Goal: Information Seeking & Learning: Learn about a topic

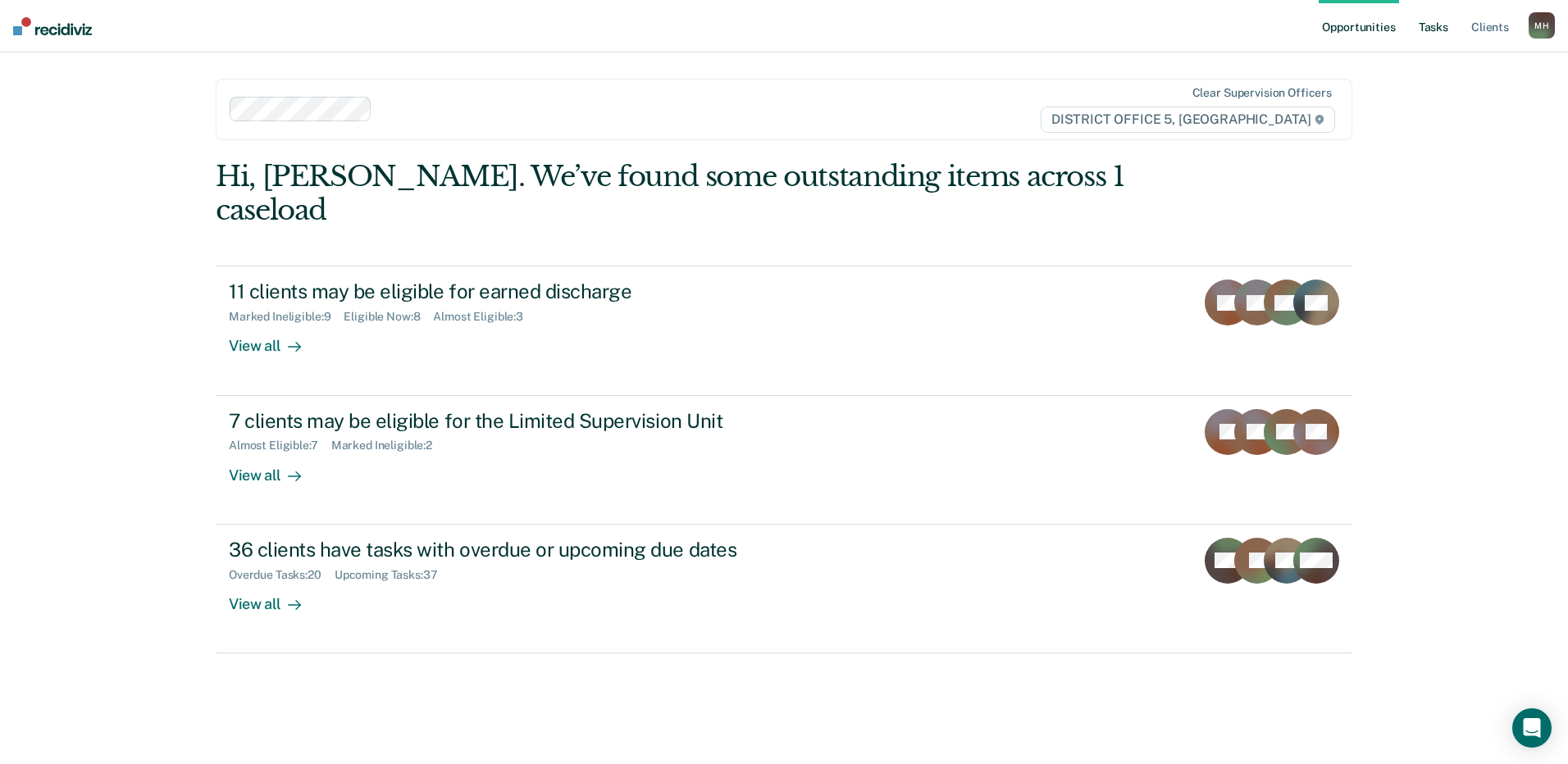
click at [1445, 28] on link "Tasks" at bounding box center [1433, 26] width 36 height 52
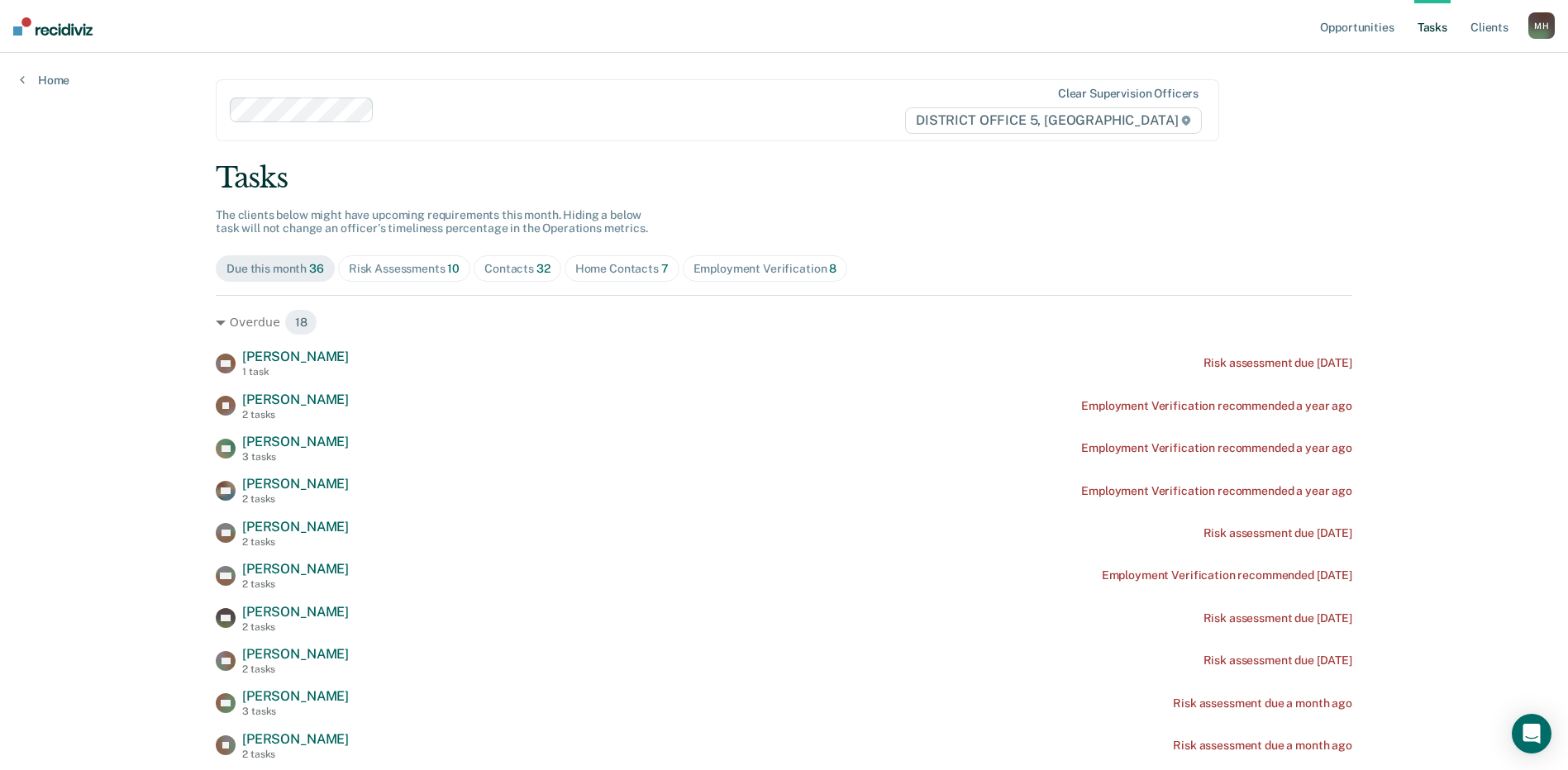
click at [630, 271] on div "Home Contacts 7" at bounding box center [622, 269] width 93 height 14
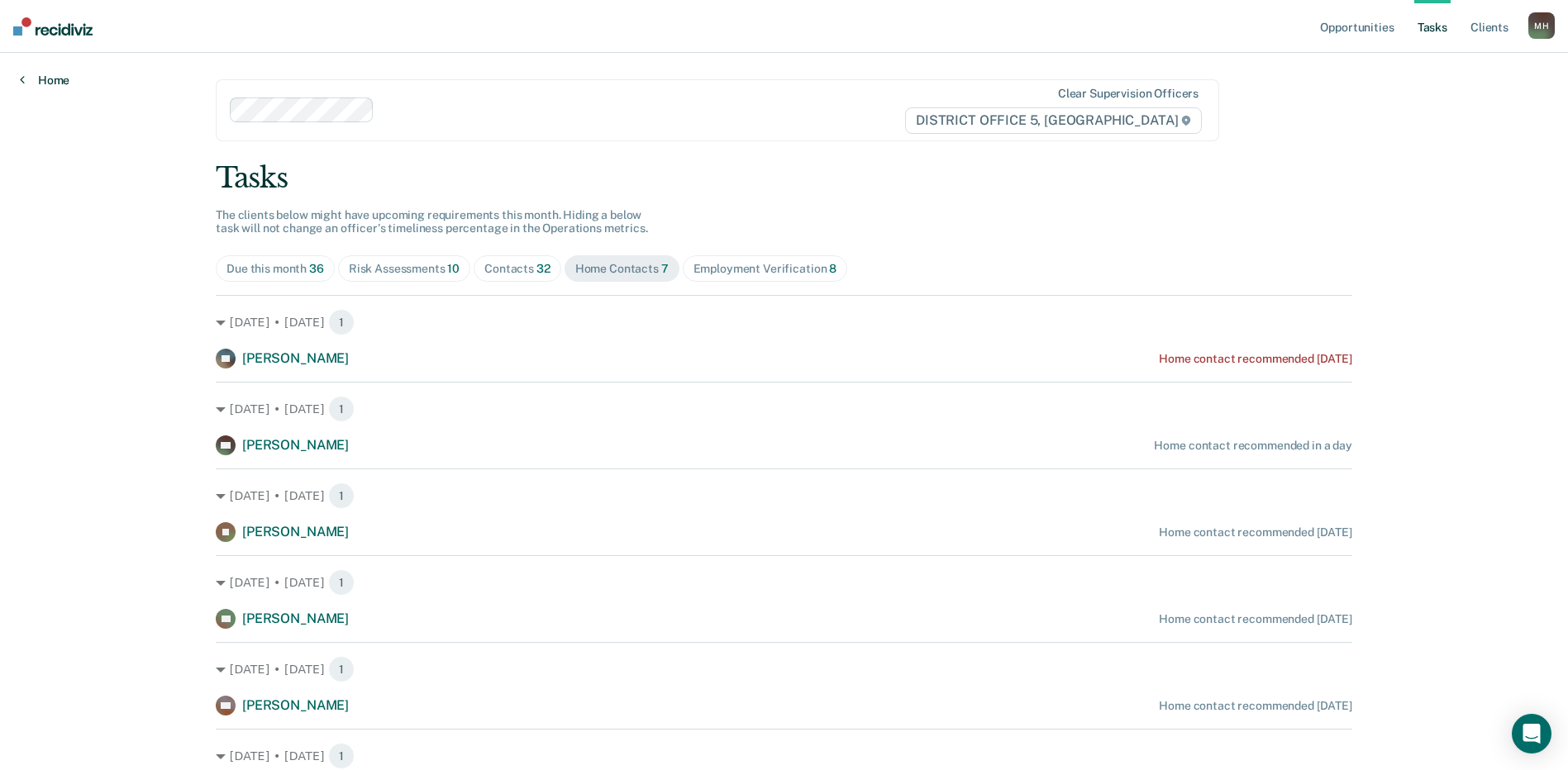
click at [53, 75] on link "Home" at bounding box center [45, 80] width 50 height 15
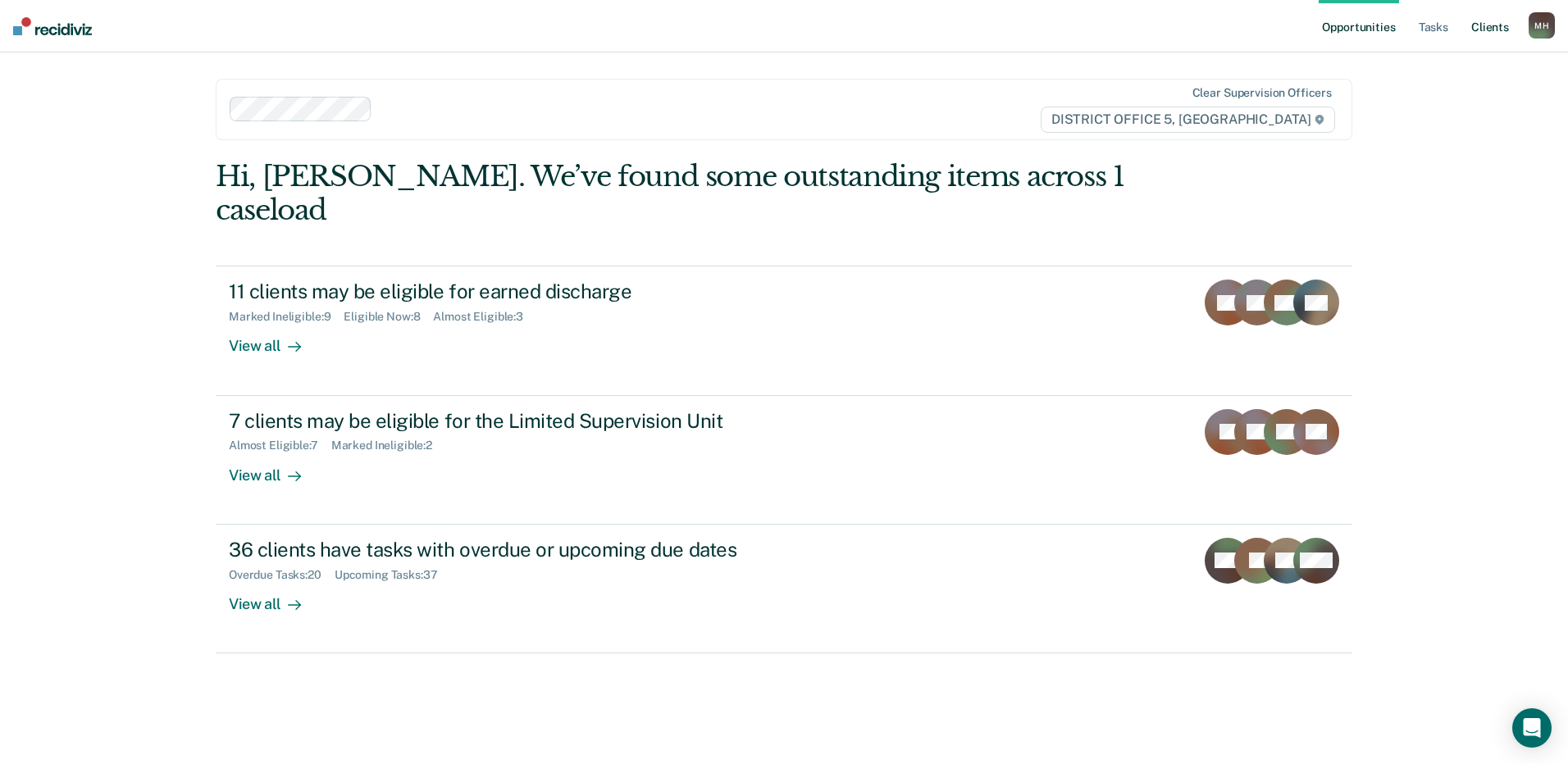
click at [1494, 20] on link "Client s" at bounding box center [1490, 26] width 44 height 52
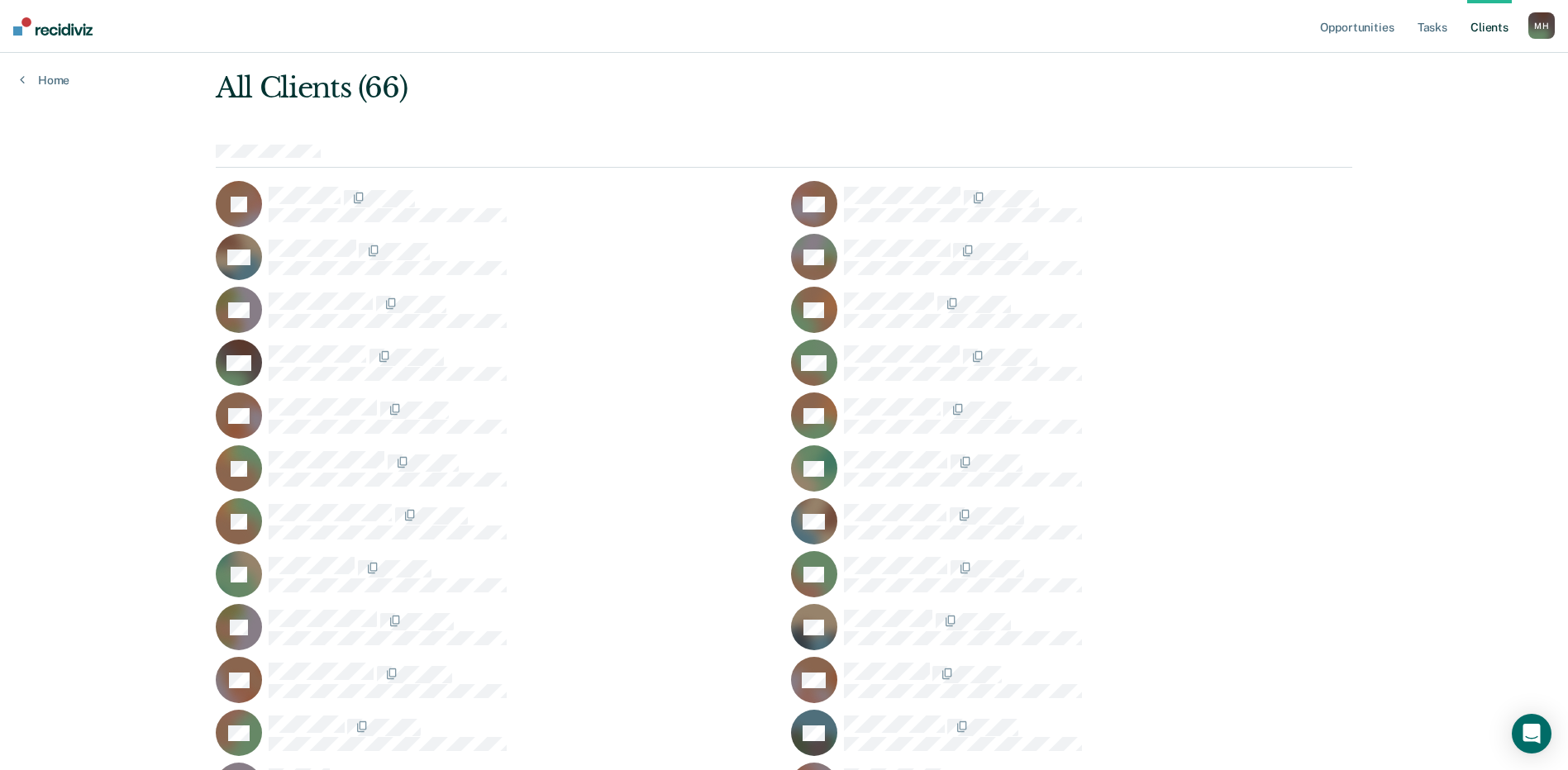
scroll to position [63, 0]
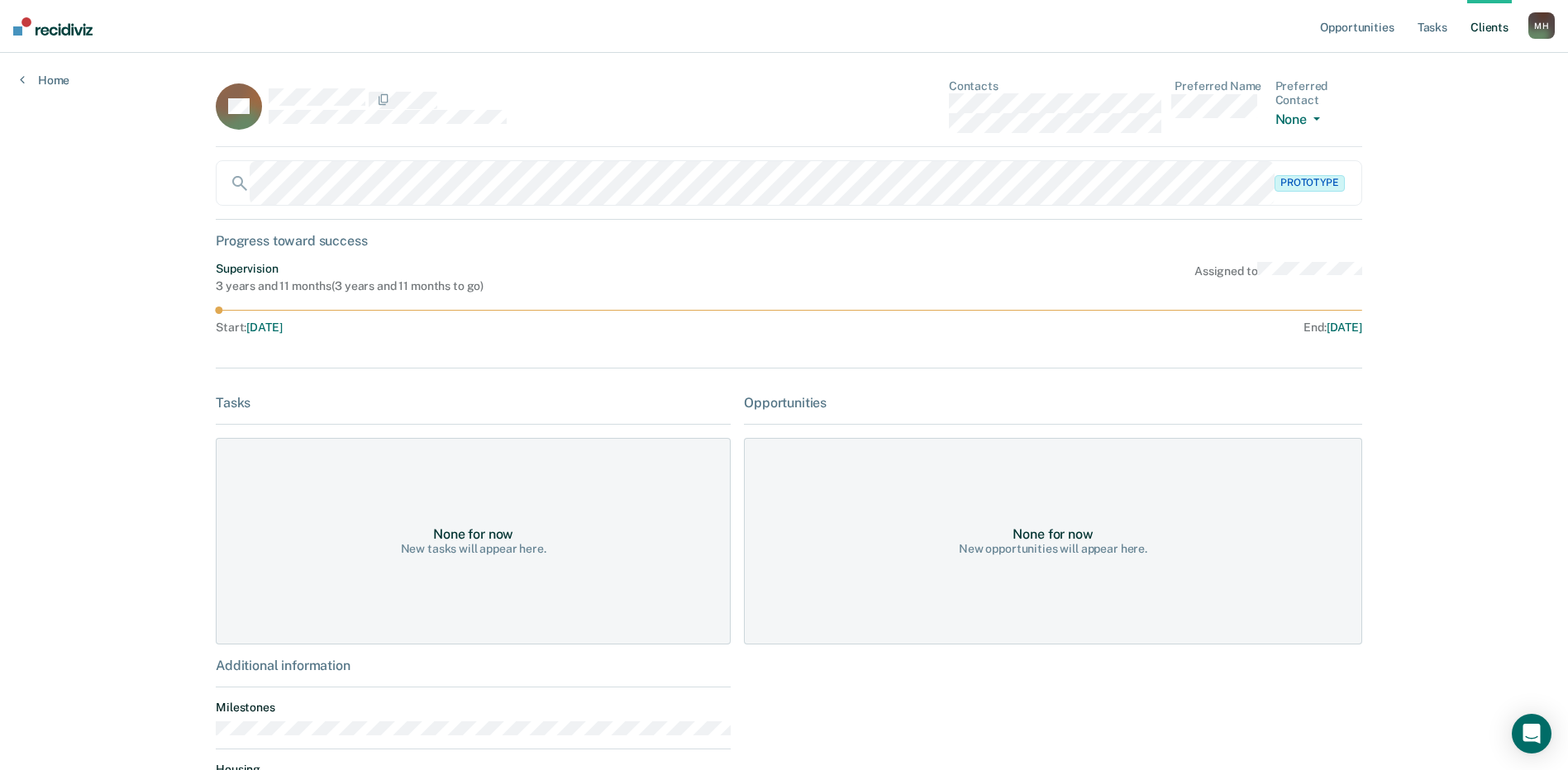
drag, startPoint x: 1158, startPoint y: 121, endPoint x: 943, endPoint y: 138, distance: 215.7
click at [943, 138] on div "BC Contacts Preferred Name Preferred Contact None Call Text Email None" at bounding box center [789, 113] width 1147 height 68
click at [64, 24] on img at bounding box center [53, 26] width 79 height 18
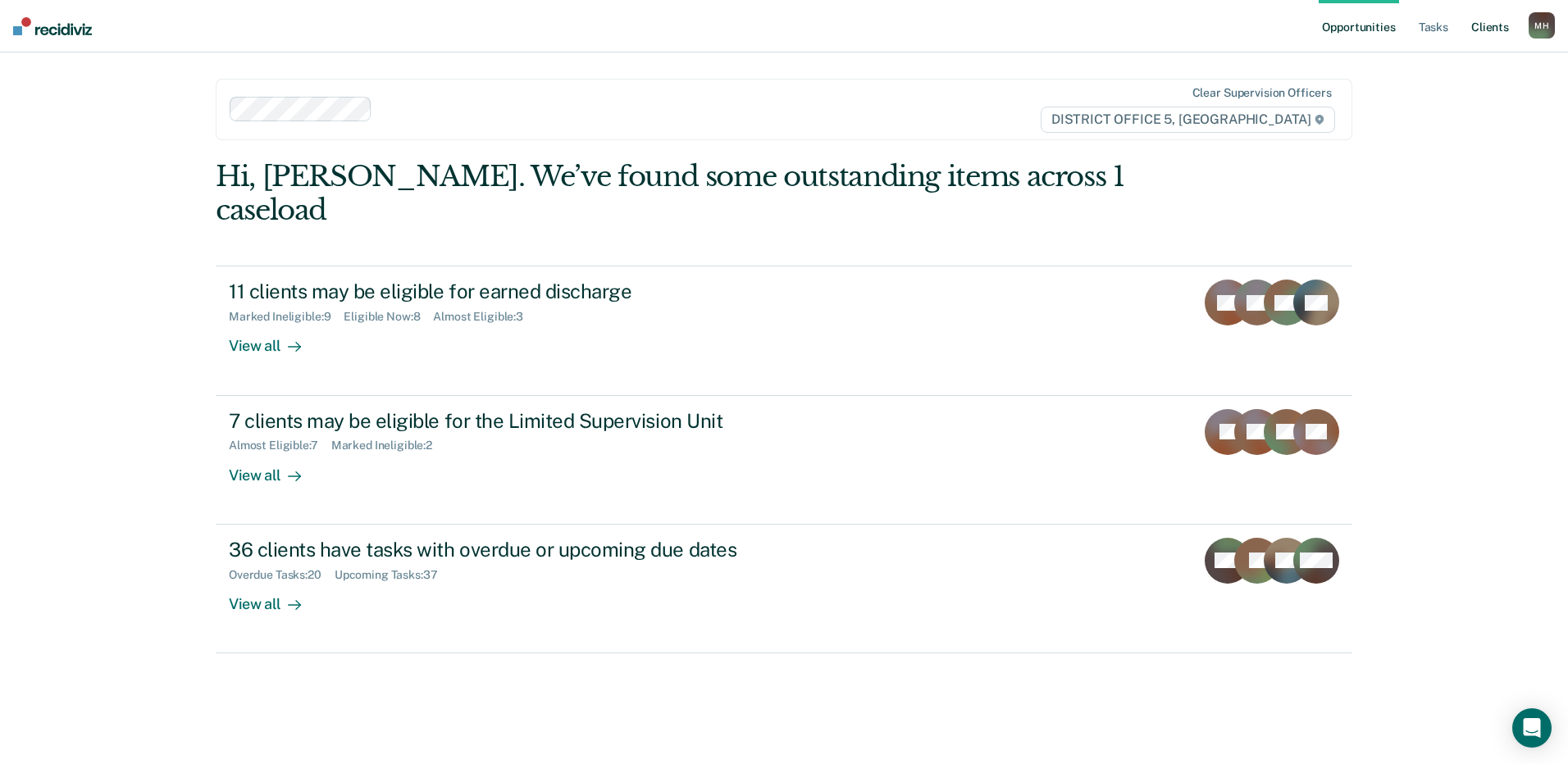
click at [1482, 28] on link "Client s" at bounding box center [1490, 26] width 44 height 52
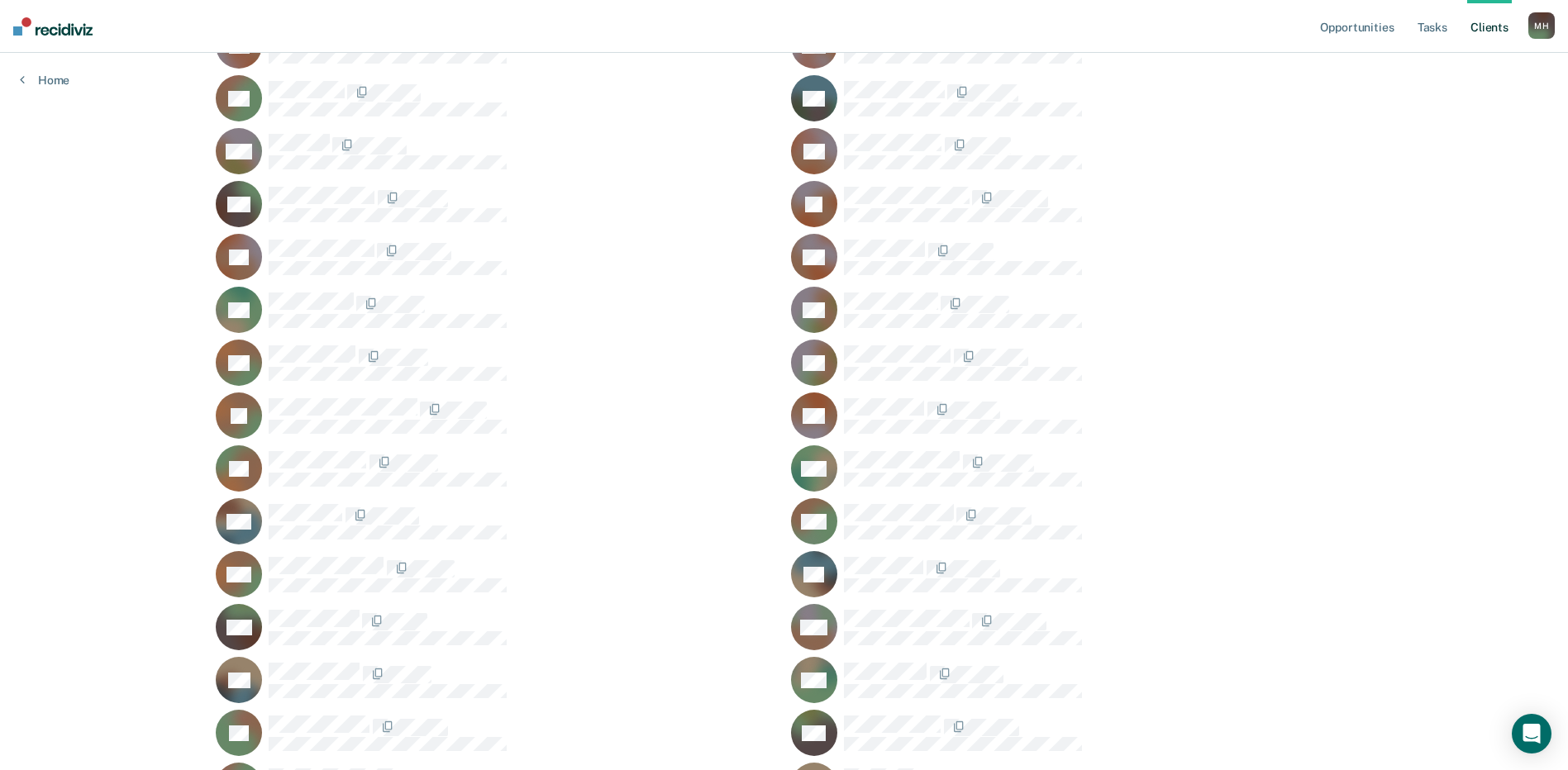
scroll to position [642, 0]
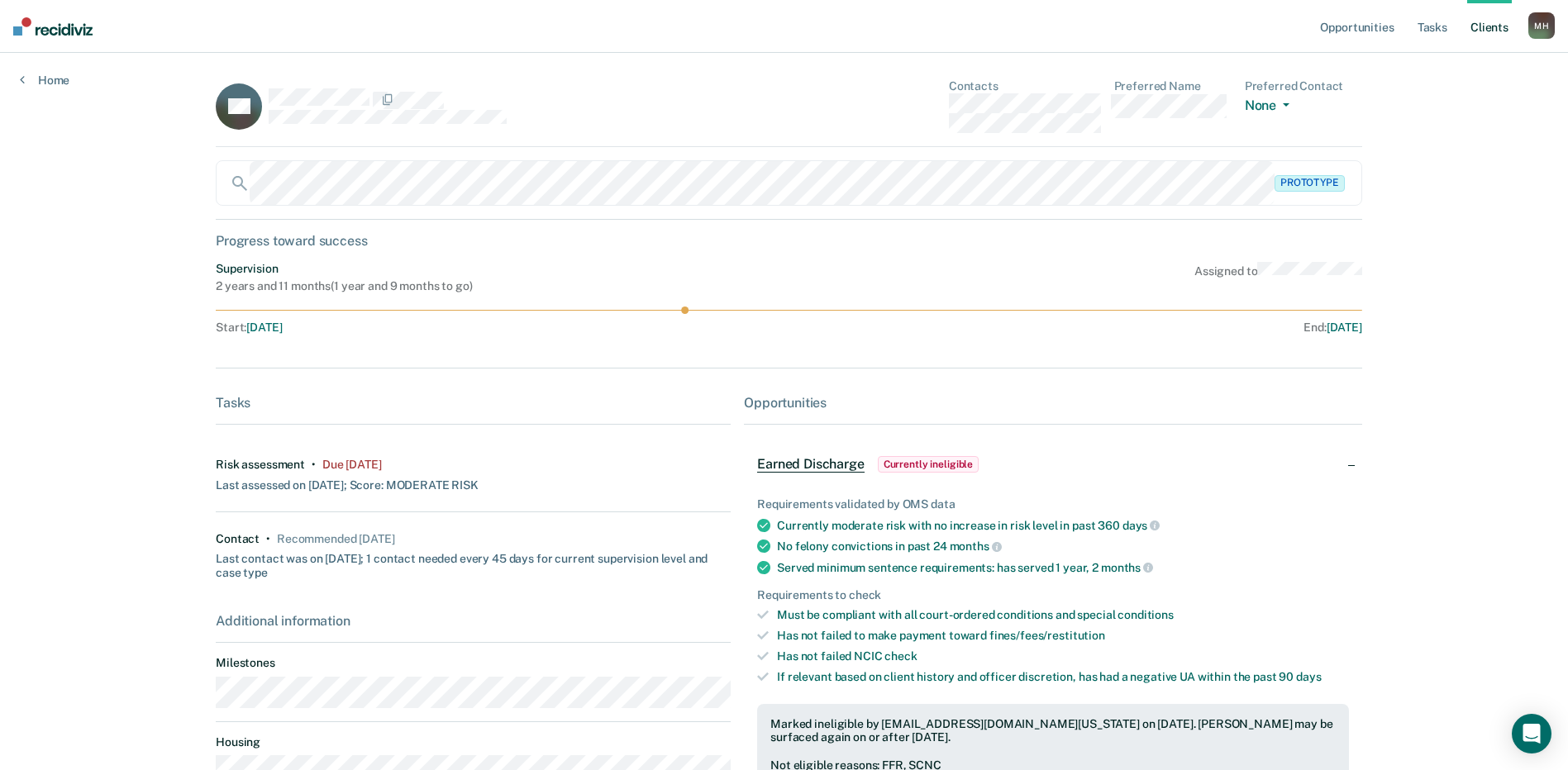
click at [42, 21] on img at bounding box center [53, 26] width 79 height 18
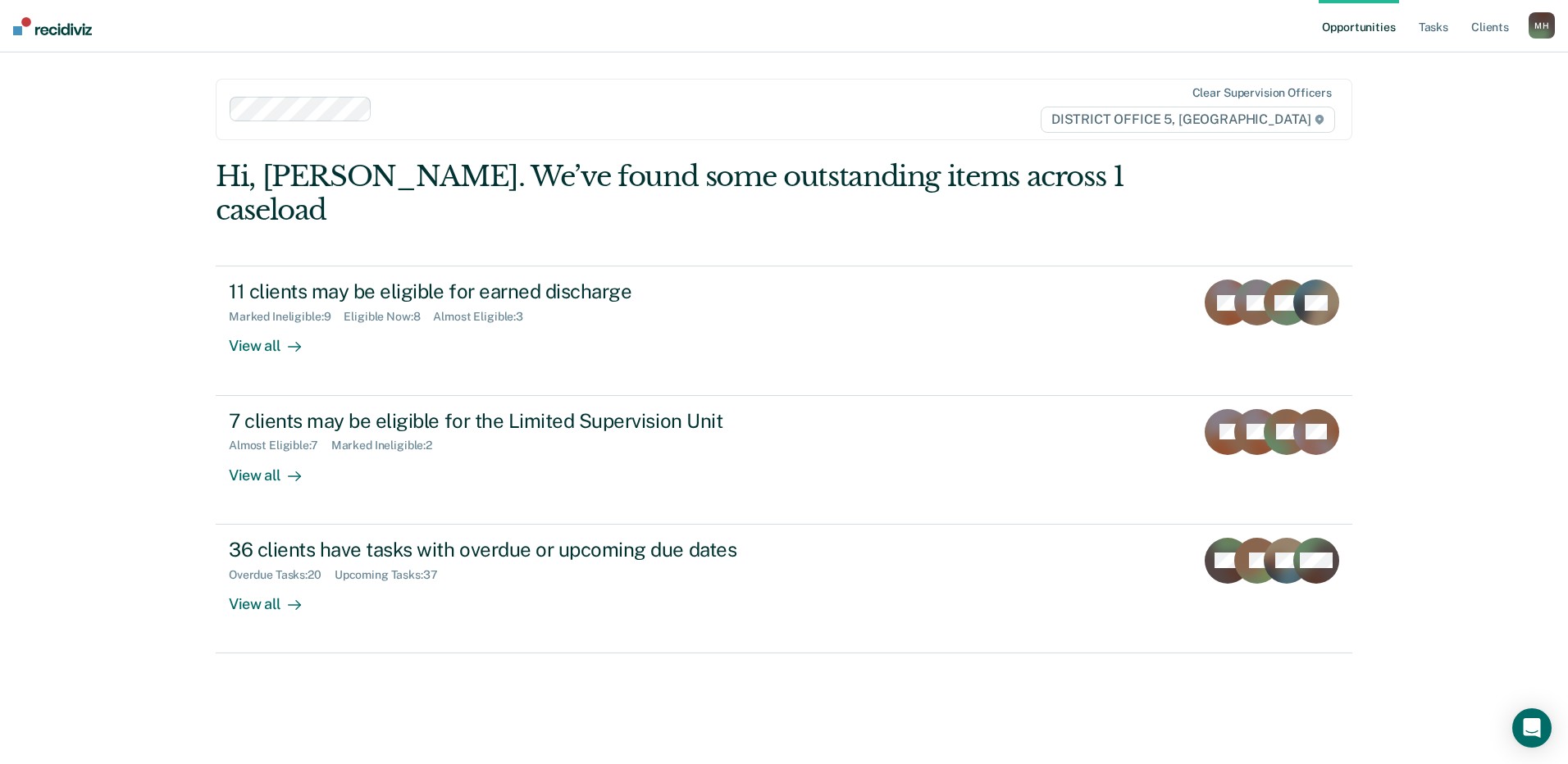
click at [40, 30] on img at bounding box center [52, 26] width 79 height 18
click at [1490, 29] on link "Client s" at bounding box center [1490, 26] width 44 height 52
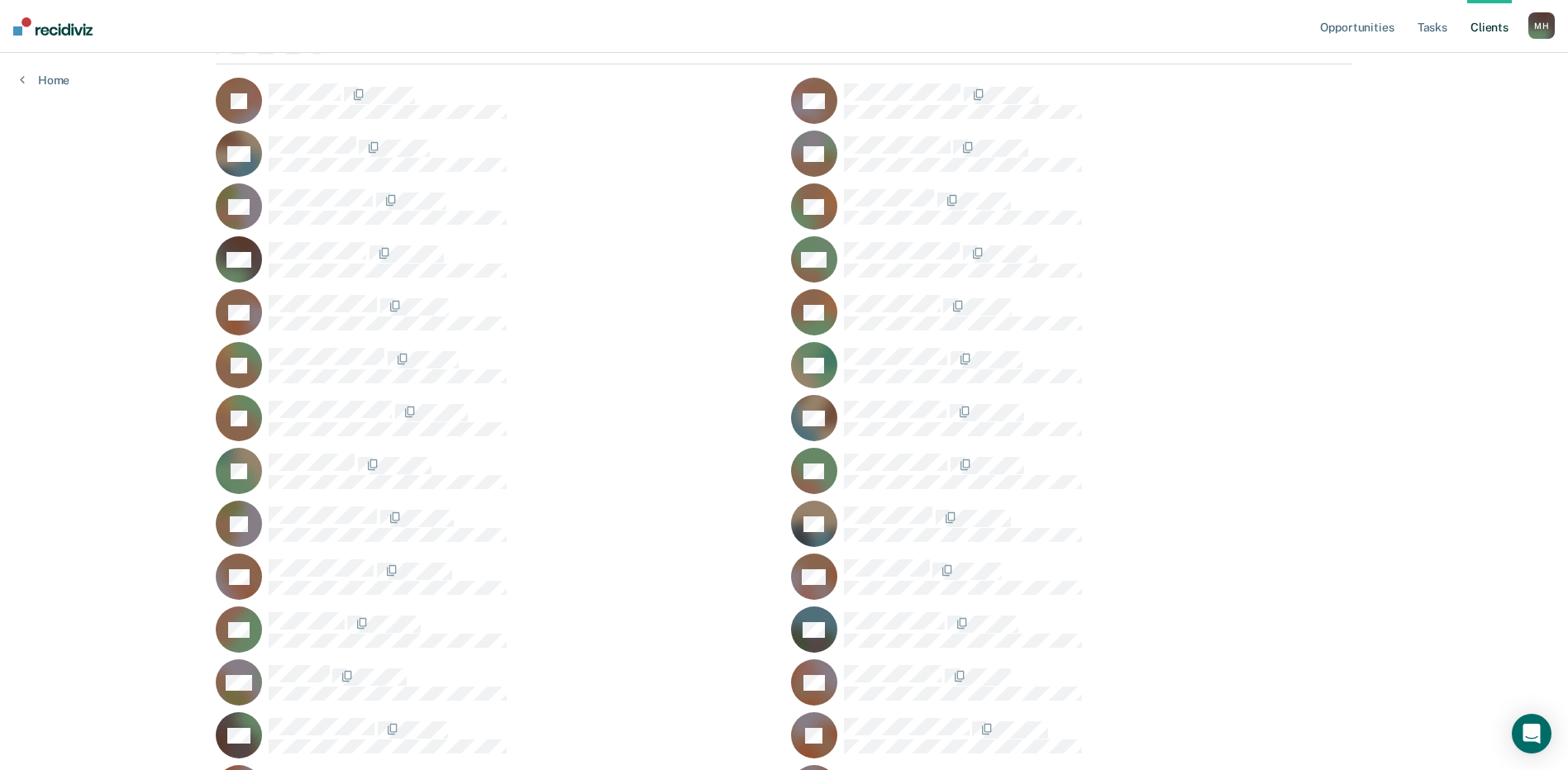
scroll to position [146, 0]
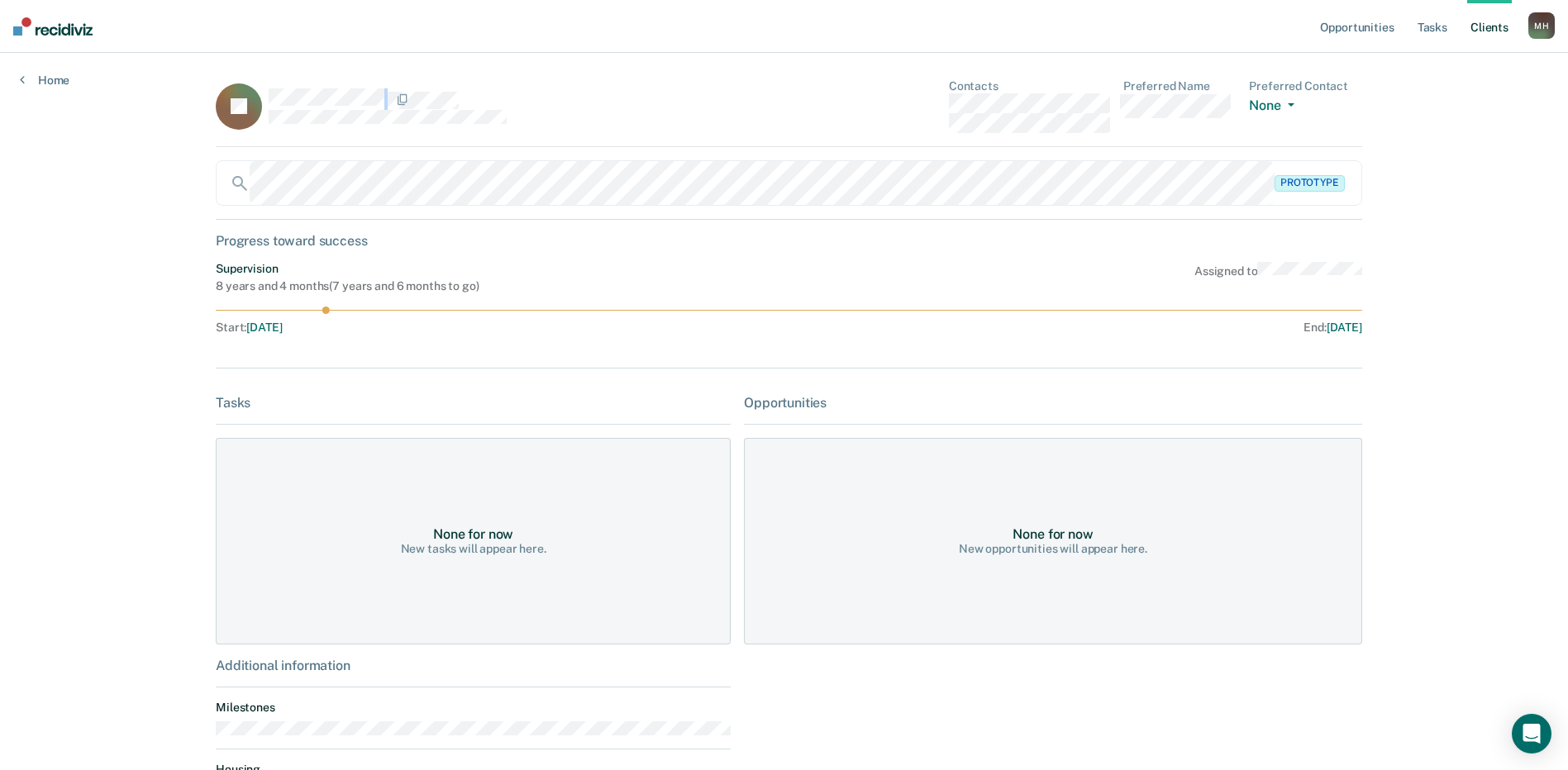
click at [263, 72] on main "JC Contacts Preferred Name Preferred Contact None Call Text Email None Prototyp…" at bounding box center [784, 509] width 1176 height 913
